Goal: Task Accomplishment & Management: Manage account settings

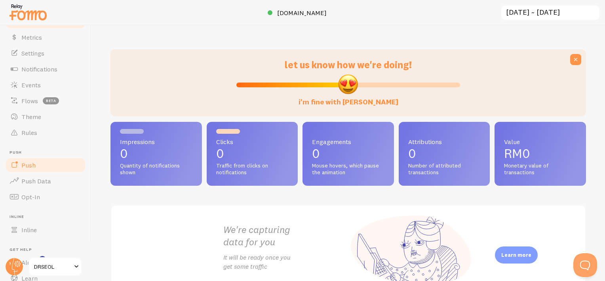
scroll to position [78, 0]
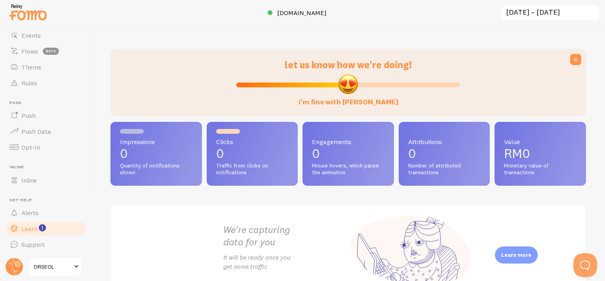
click at [41, 233] on link "Learn" at bounding box center [46, 228] width 82 height 16
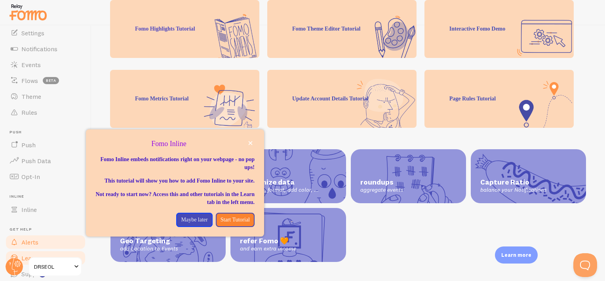
scroll to position [78, 0]
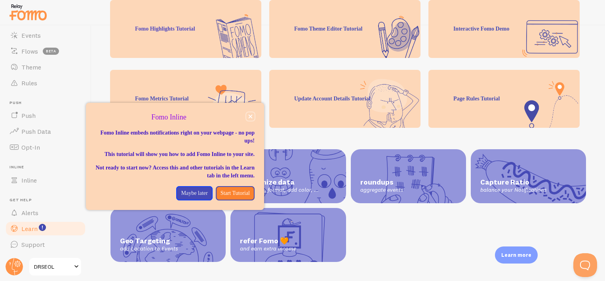
click at [249, 116] on icon "close," at bounding box center [250, 116] width 4 height 4
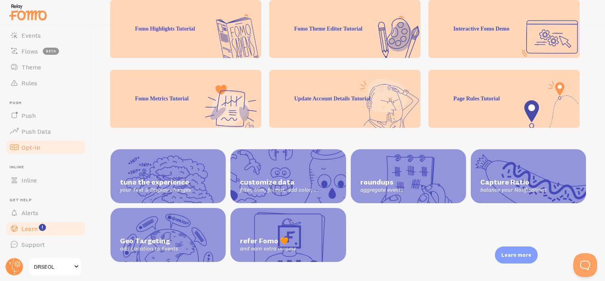
drag, startPoint x: 40, startPoint y: 150, endPoint x: 44, endPoint y: 149, distance: 4.0
click at [40, 150] on link "Opt-In" at bounding box center [46, 147] width 82 height 16
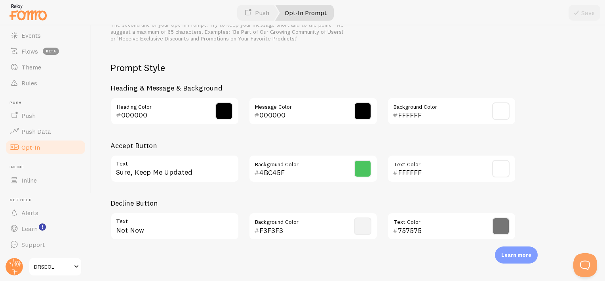
scroll to position [368, 0]
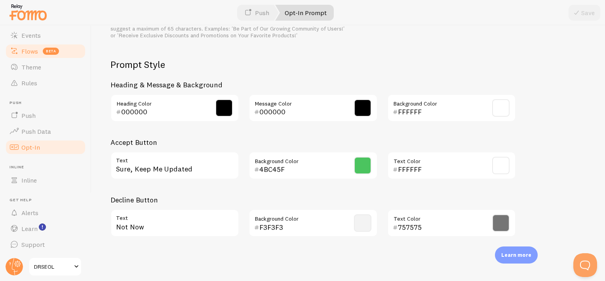
click at [47, 46] on link "Flows beta" at bounding box center [46, 51] width 82 height 16
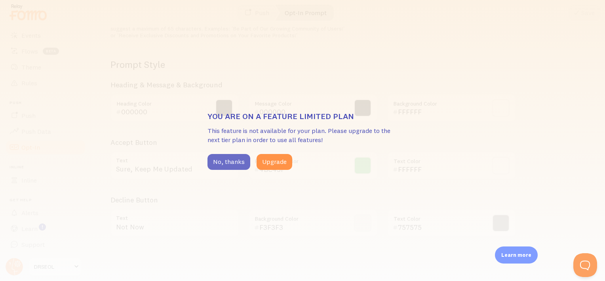
click at [236, 161] on button "No, thanks" at bounding box center [229, 162] width 43 height 16
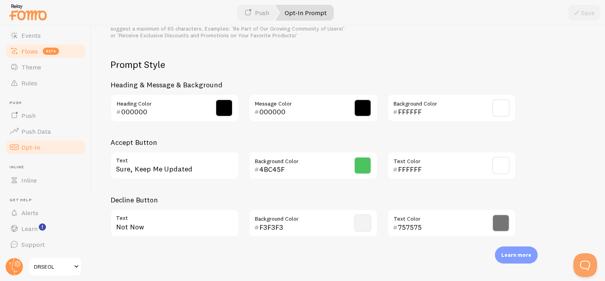
click at [50, 48] on span "beta" at bounding box center [51, 51] width 16 height 7
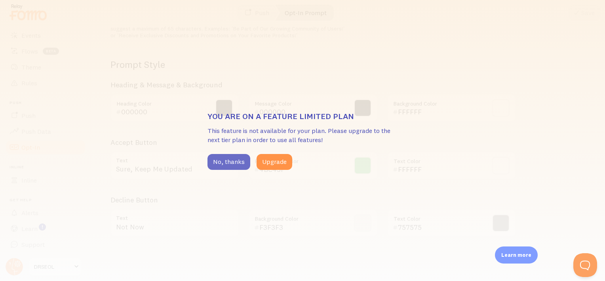
click at [225, 165] on button "No, thanks" at bounding box center [229, 162] width 43 height 16
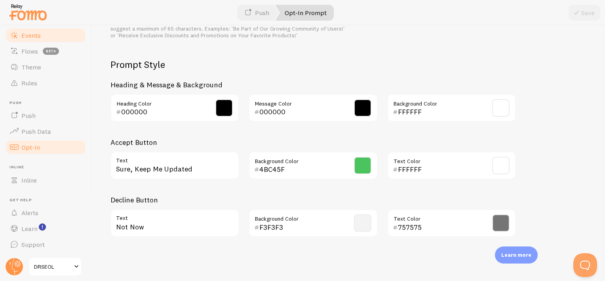
click at [49, 40] on link "Events" at bounding box center [46, 35] width 82 height 16
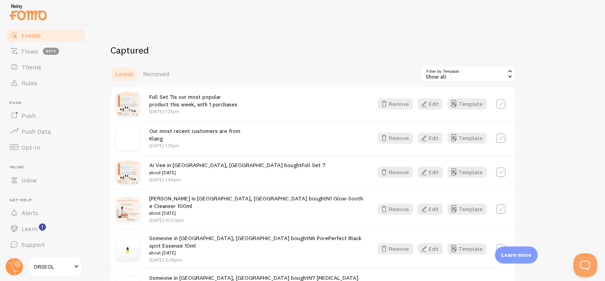
scroll to position [198, 0]
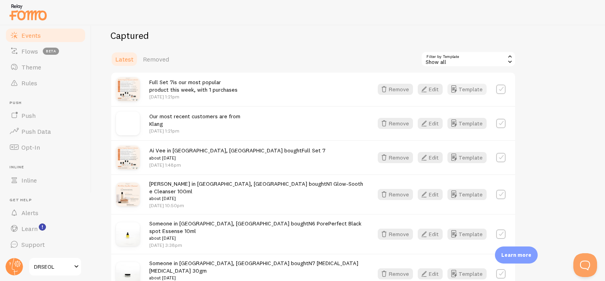
click at [458, 89] on icon "button" at bounding box center [454, 89] width 10 height 10
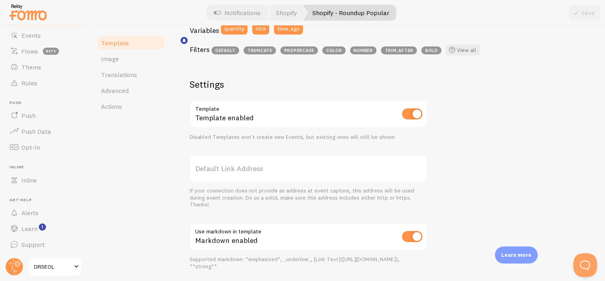
scroll to position [238, 0]
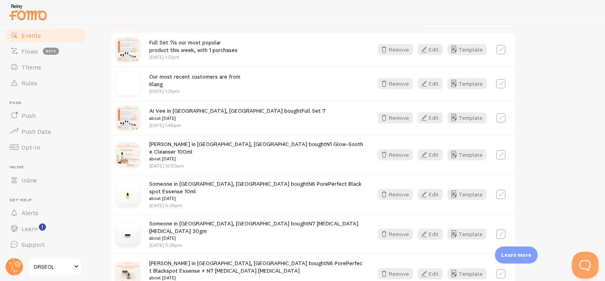
scroll to position [271, 0]
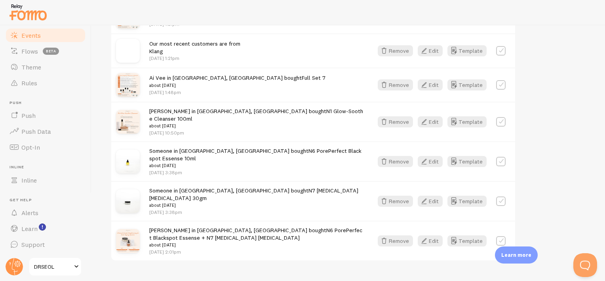
click at [506, 236] on label at bounding box center [501, 241] width 10 height 10
click at [504, 236] on label at bounding box center [501, 241] width 10 height 10
checkbox input "false"
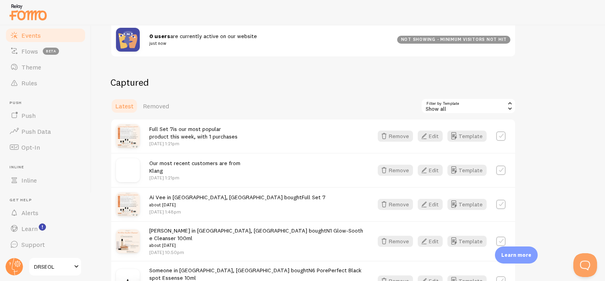
scroll to position [158, 0]
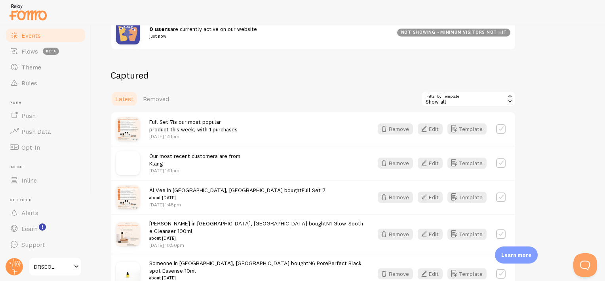
click at [160, 95] on span "Removed" at bounding box center [156, 99] width 26 height 8
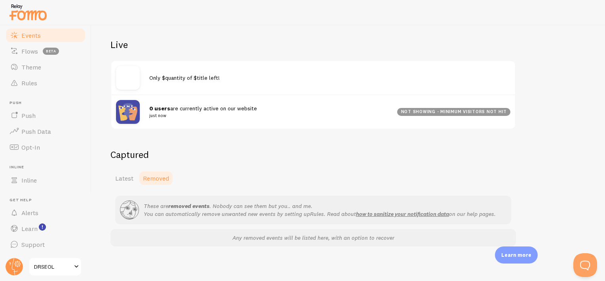
scroll to position [82, 0]
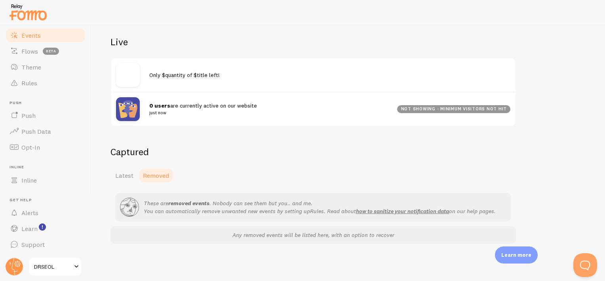
click at [122, 175] on span "Latest" at bounding box center [124, 175] width 18 height 8
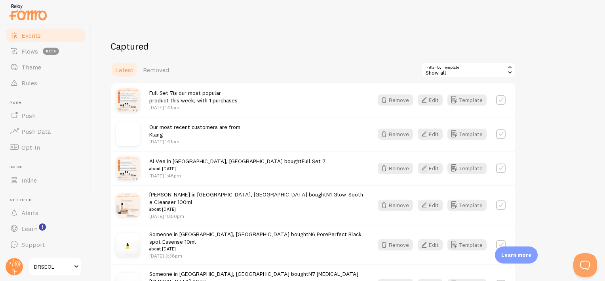
scroll to position [198, 0]
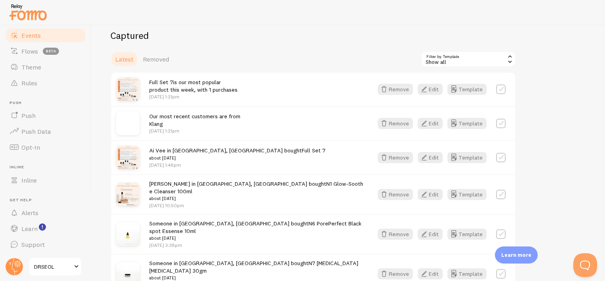
click at [468, 59] on div "Show all" at bounding box center [468, 59] width 95 height 16
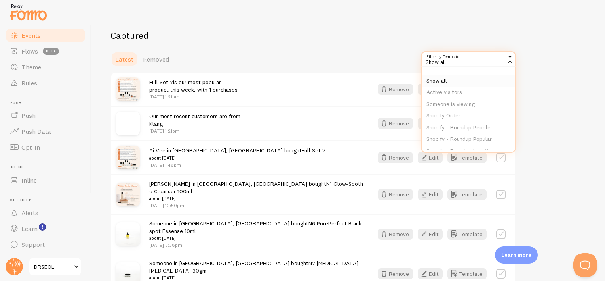
click at [461, 81] on li "Show all" at bounding box center [469, 81] width 94 height 12
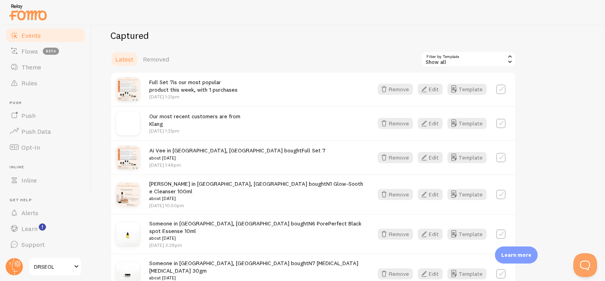
click at [60, 273] on link "DRSEOL" at bounding box center [55, 266] width 53 height 19
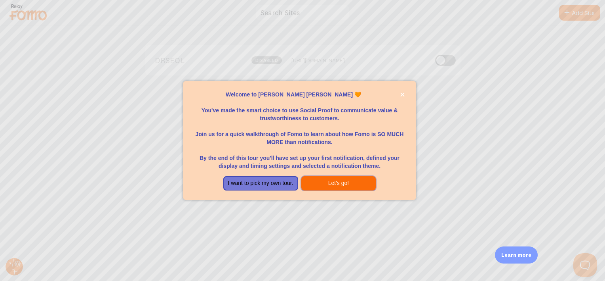
click at [325, 183] on button "Let's go!" at bounding box center [339, 183] width 75 height 14
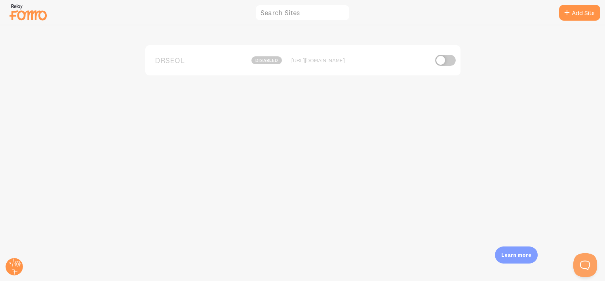
click at [447, 64] on input "checkbox" at bounding box center [445, 60] width 21 height 11
click at [441, 60] on input "checkbox" at bounding box center [445, 60] width 21 height 11
checkbox input "false"
